Goal: Transaction & Acquisition: Download file/media

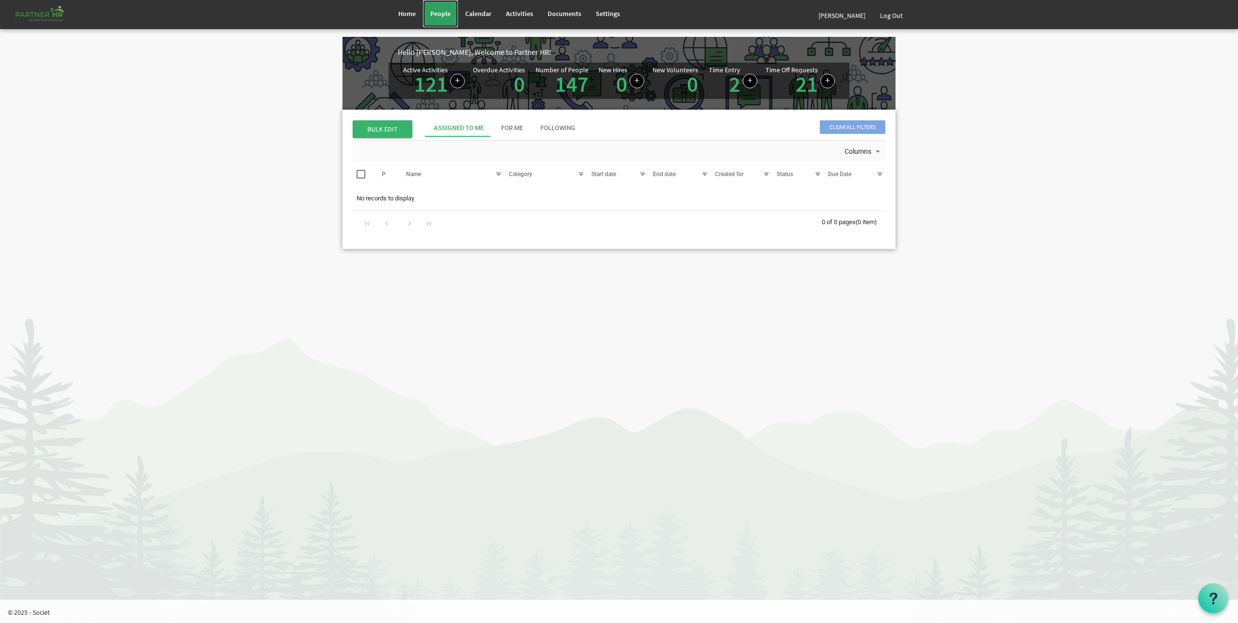
click at [454, 9] on link "People" at bounding box center [440, 13] width 35 height 27
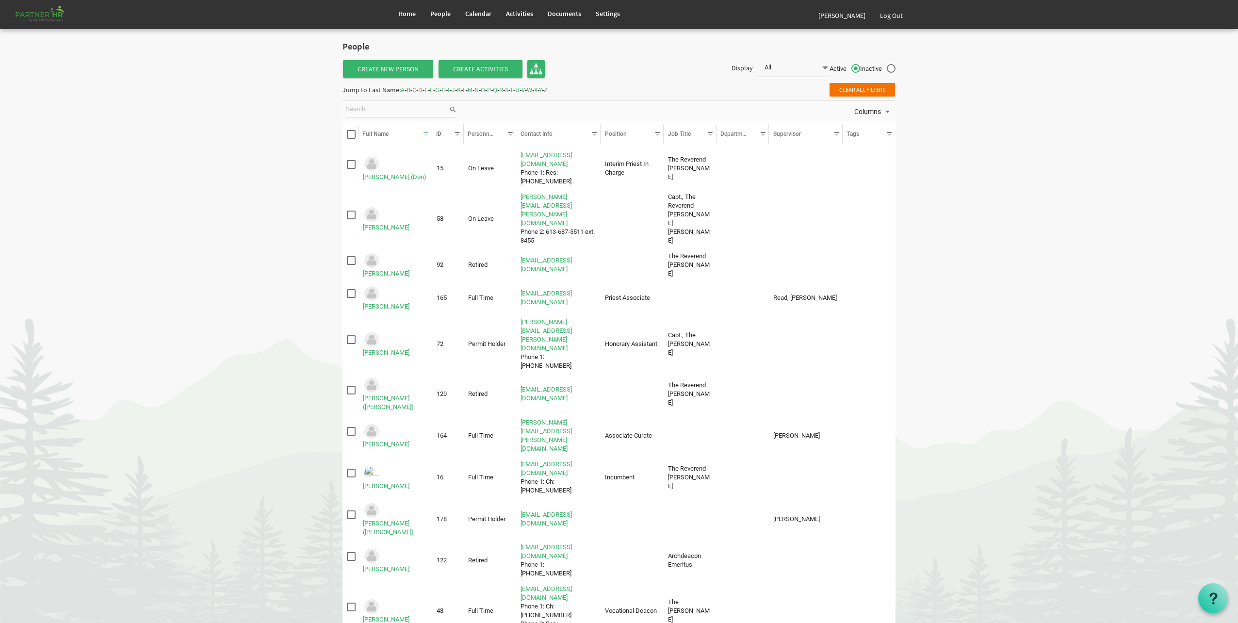
click at [422, 90] on span "D" at bounding box center [420, 89] width 4 height 9
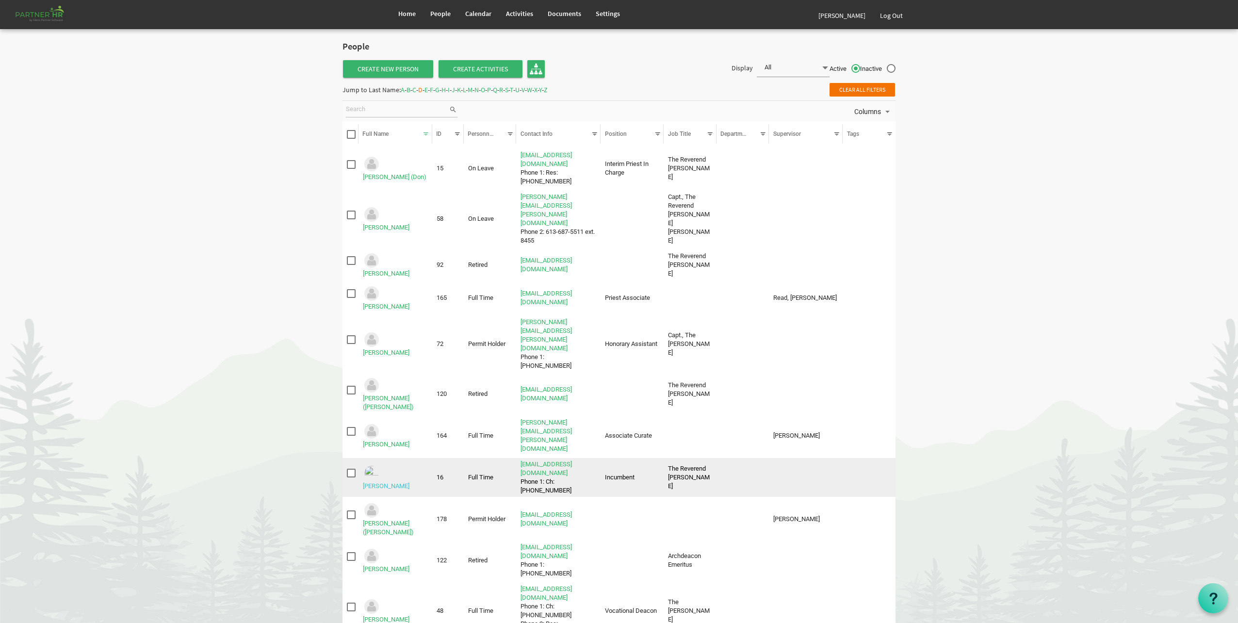
click at [390, 482] on link "[PERSON_NAME]" at bounding box center [386, 485] width 47 height 7
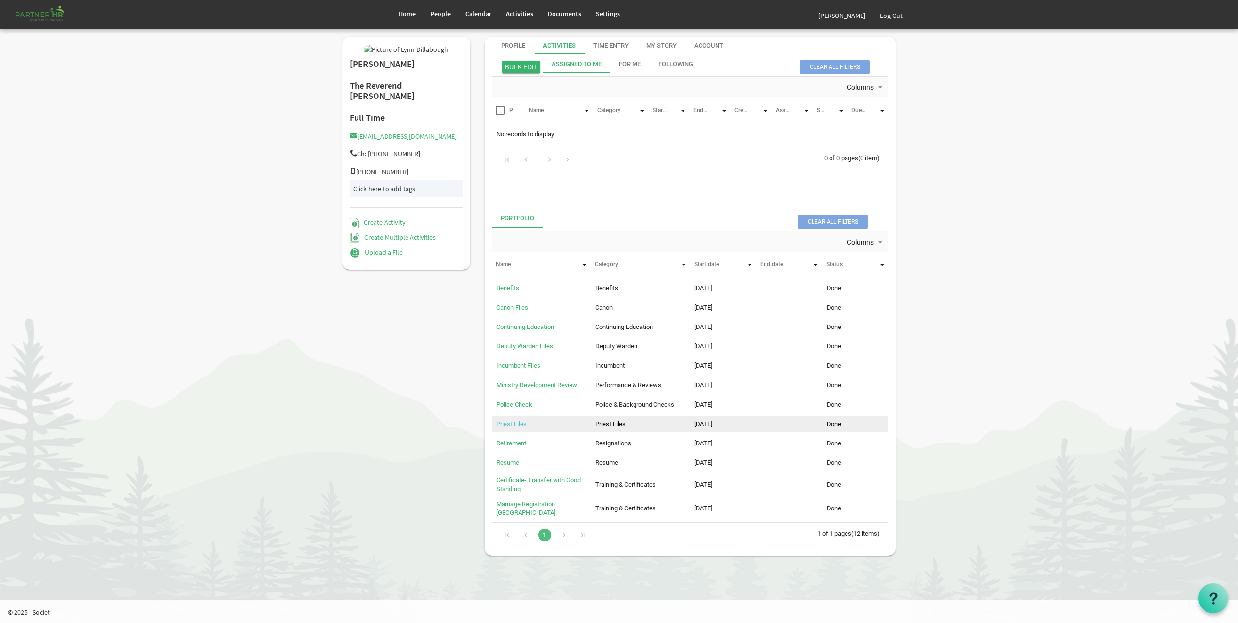
click at [503, 423] on link "Priest Files" at bounding box center [511, 423] width 31 height 7
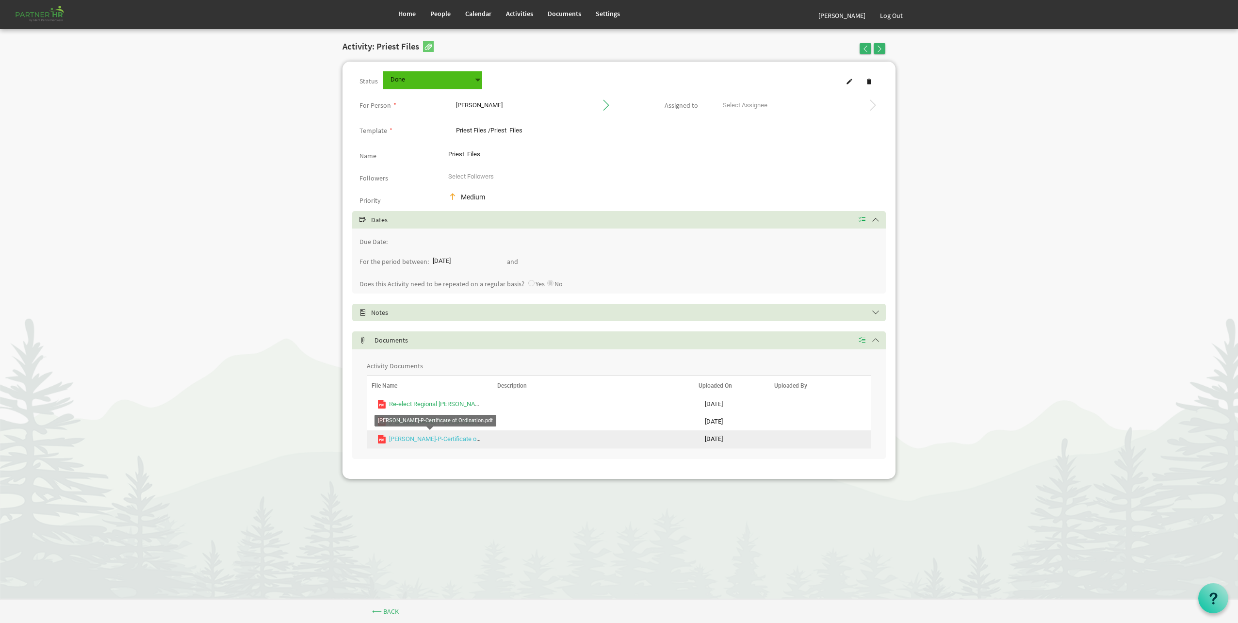
click at [424, 438] on link "DILLABOUGH-P-Certificate of Ordination.pdf" at bounding box center [454, 438] width 130 height 7
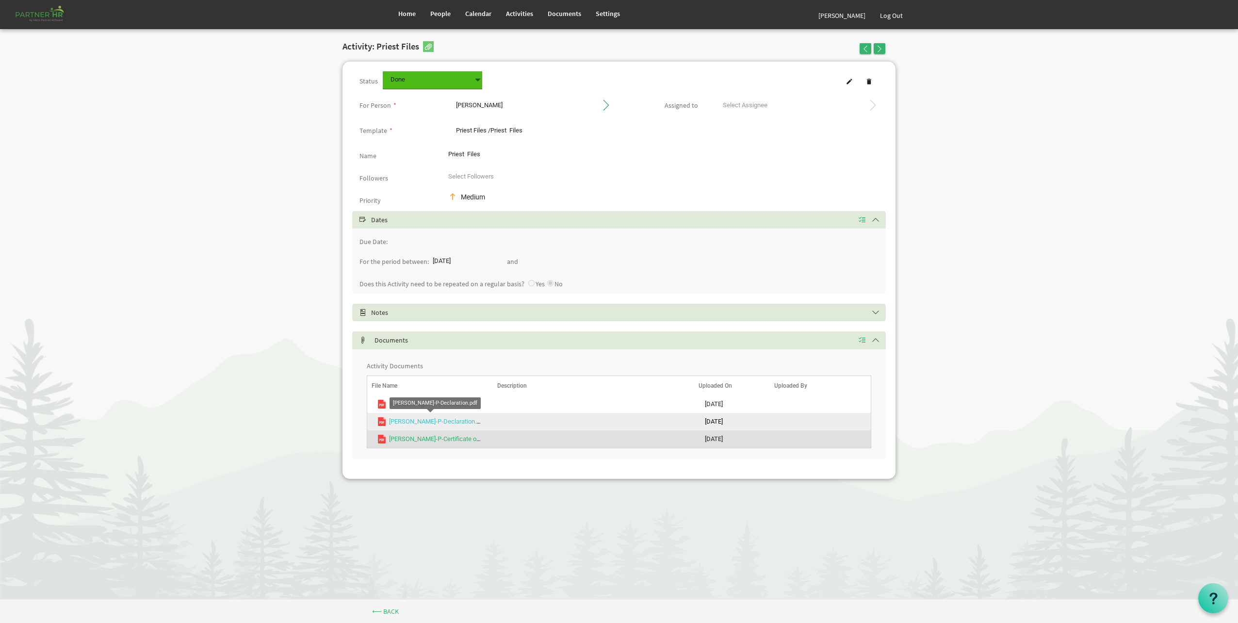
click at [406, 424] on link "DILLABOUGH-P-Declaration.pdf" at bounding box center [437, 421] width 97 height 7
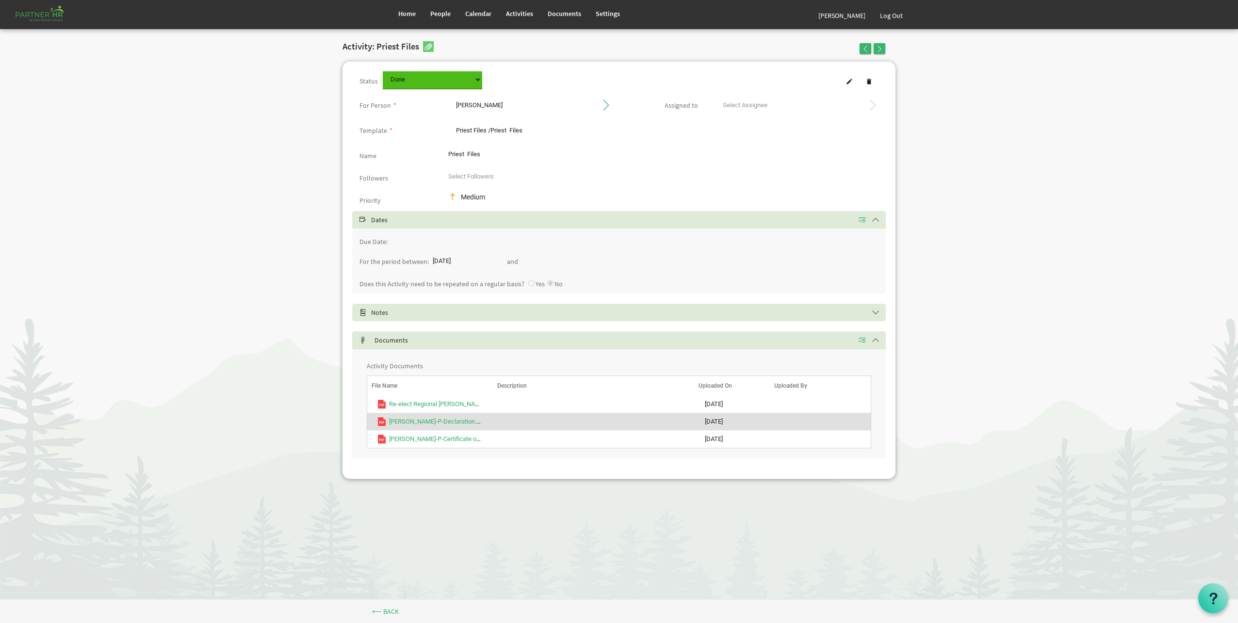
drag, startPoint x: 266, startPoint y: 127, endPoint x: 264, endPoint y: 100, distance: 27.2
click at [266, 125] on body "Home People Calendar" at bounding box center [619, 247] width 1238 height 495
drag, startPoint x: 386, startPoint y: 6, endPoint x: 393, endPoint y: 11, distance: 8.7
click at [391, 10] on div "Home People Calendar" at bounding box center [618, 14] width 567 height 29
click at [393, 11] on link "Home" at bounding box center [407, 13] width 32 height 27
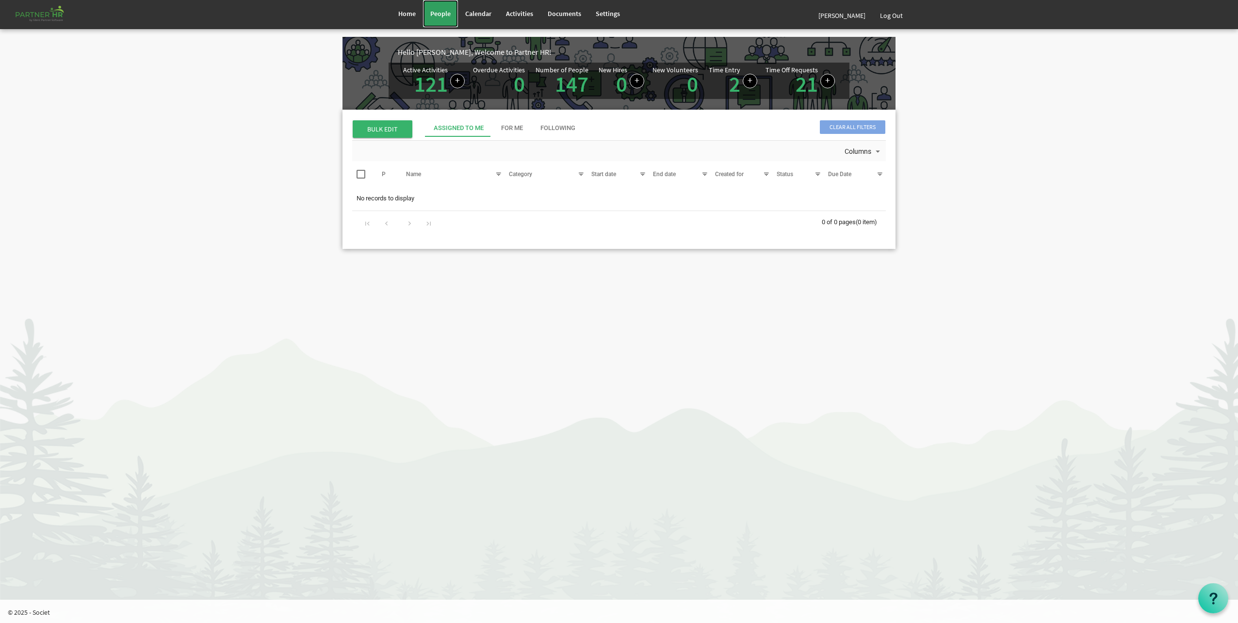
click at [434, 21] on link "People" at bounding box center [440, 13] width 35 height 27
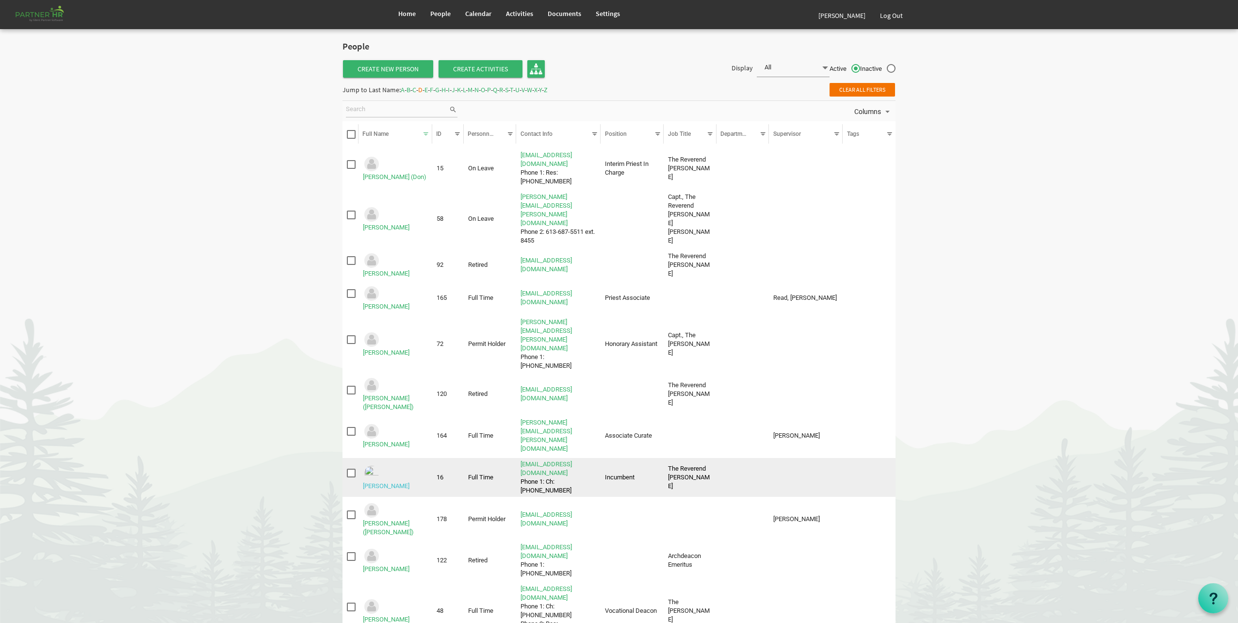
click at [409, 482] on link "[PERSON_NAME]" at bounding box center [386, 485] width 47 height 7
